Goal: Task Accomplishment & Management: Manage account settings

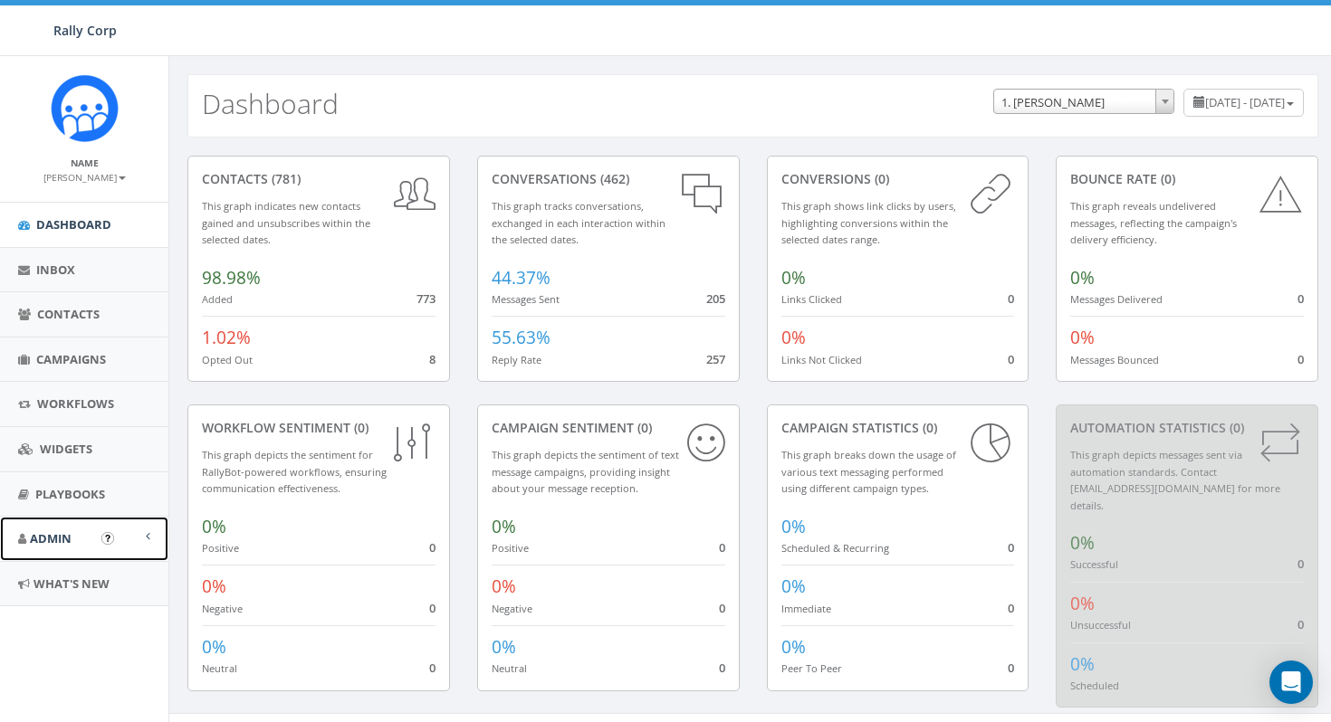
click at [57, 542] on span "Admin" at bounding box center [51, 538] width 42 height 16
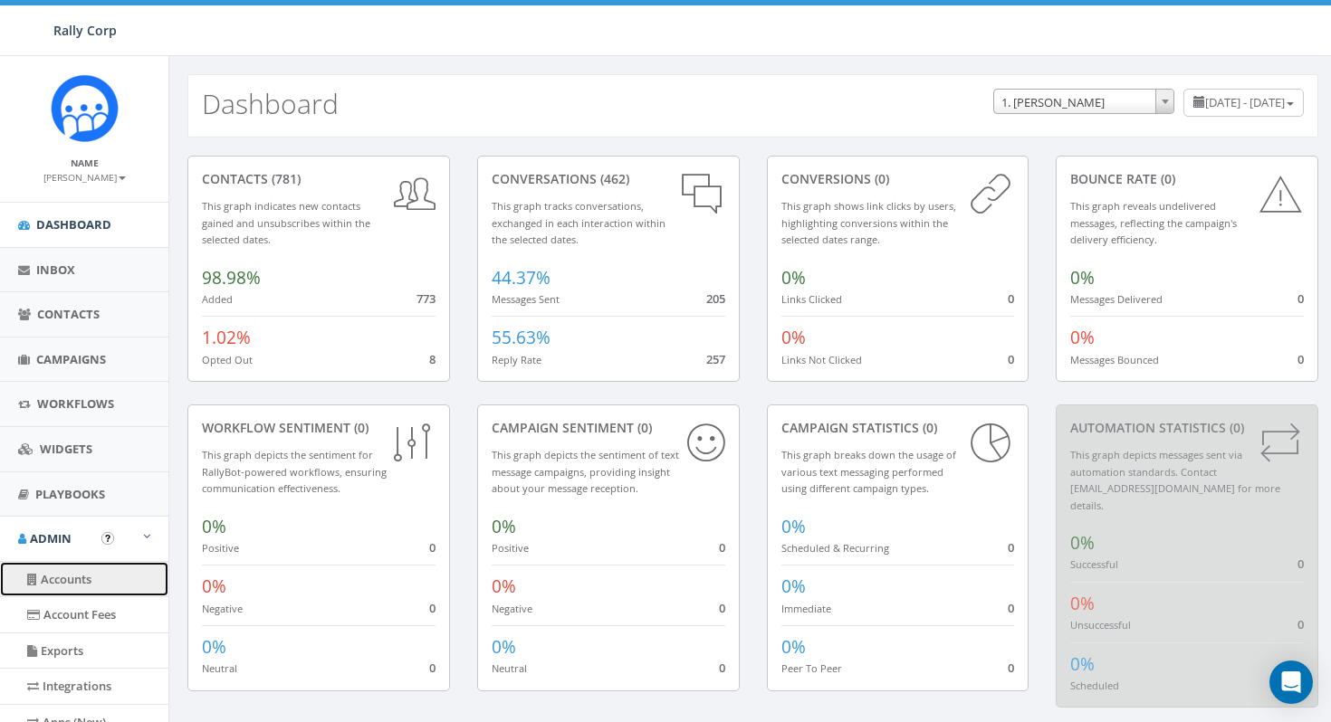
click at [72, 577] on link "Accounts" at bounding box center [84, 579] width 168 height 35
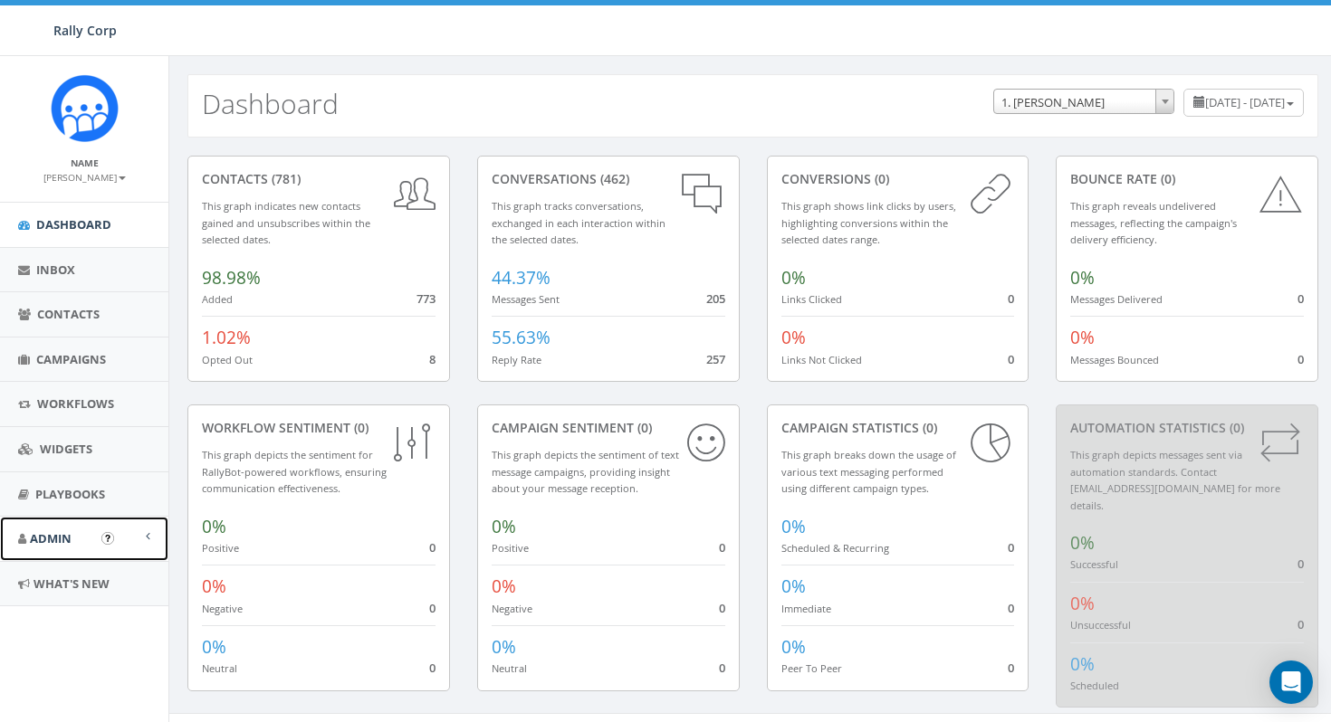
click at [51, 531] on span "Admin" at bounding box center [51, 538] width 42 height 16
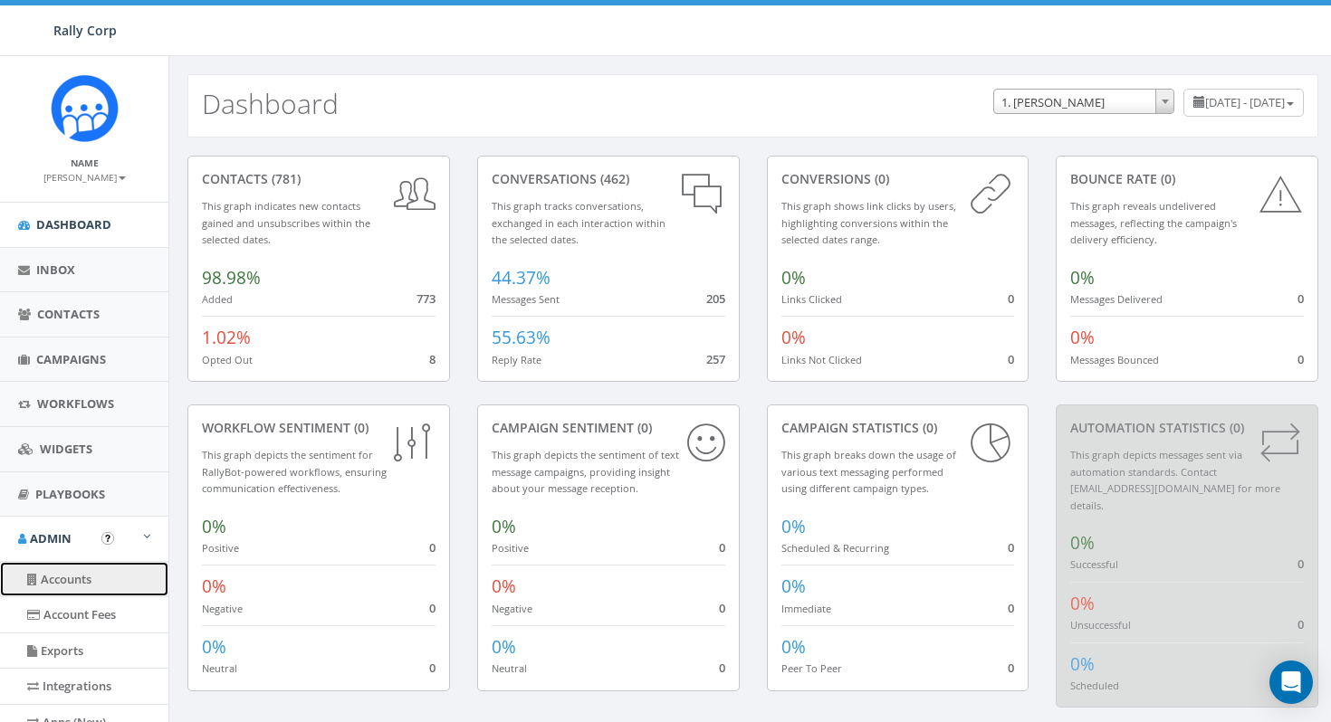
click at [76, 580] on link "Accounts" at bounding box center [84, 579] width 168 height 35
